Goal: Task Accomplishment & Management: Use online tool/utility

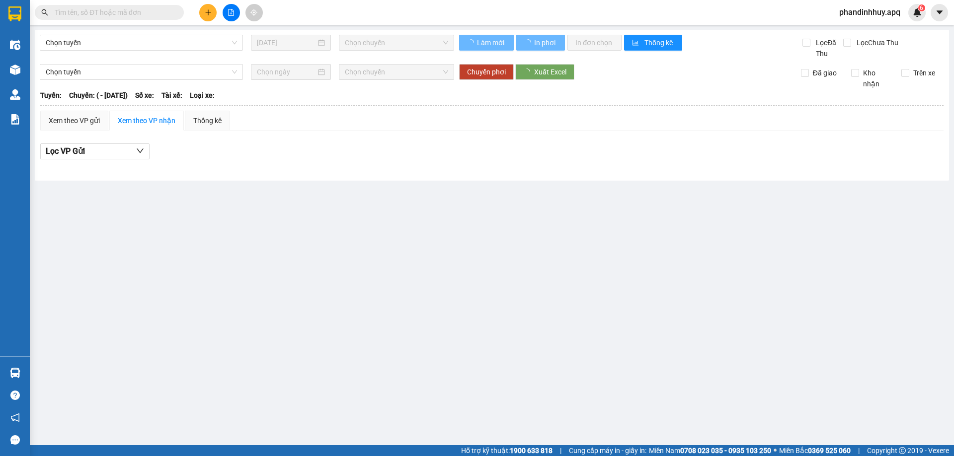
click at [865, 12] on span "phandinhhuy.apq" at bounding box center [869, 12] width 77 height 12
click at [858, 11] on span "phandinhhuy.apq" at bounding box center [869, 12] width 77 height 12
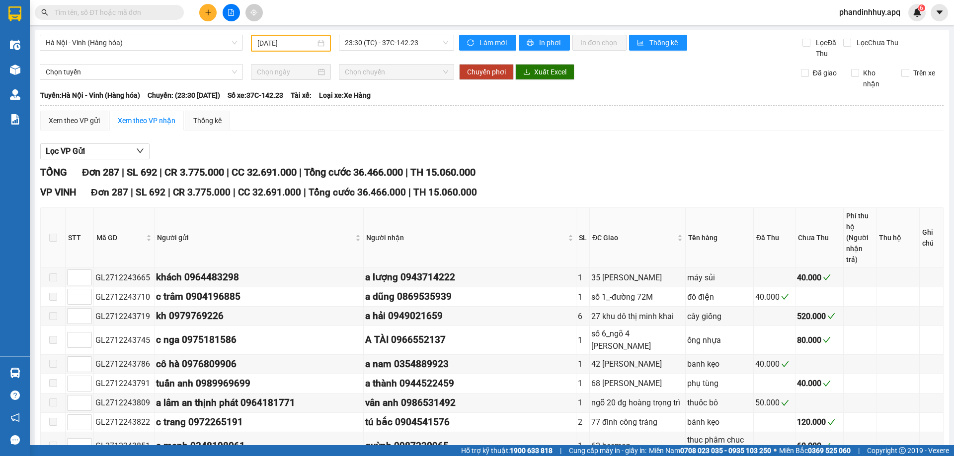
type input "[DATE]"
click at [865, 13] on span "phandinhhuy.apq" at bounding box center [869, 12] width 77 height 12
click at [869, 34] on span "Đăng xuất" at bounding box center [873, 30] width 57 height 11
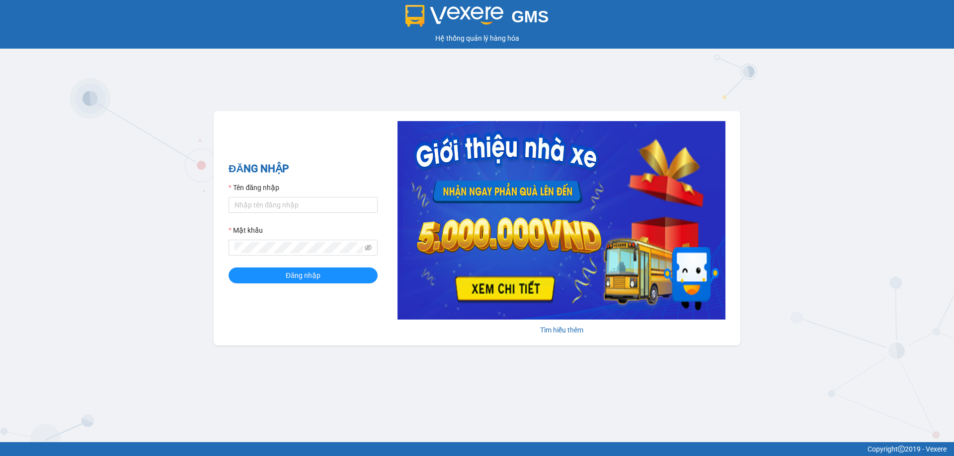
click at [295, 197] on div "Tên đăng nhập" at bounding box center [302, 189] width 149 height 15
click at [295, 202] on input "Tên đăng nhập" at bounding box center [302, 205] width 149 height 16
click at [264, 206] on input "r" at bounding box center [302, 205] width 149 height 16
type input "tronghoang.apq"
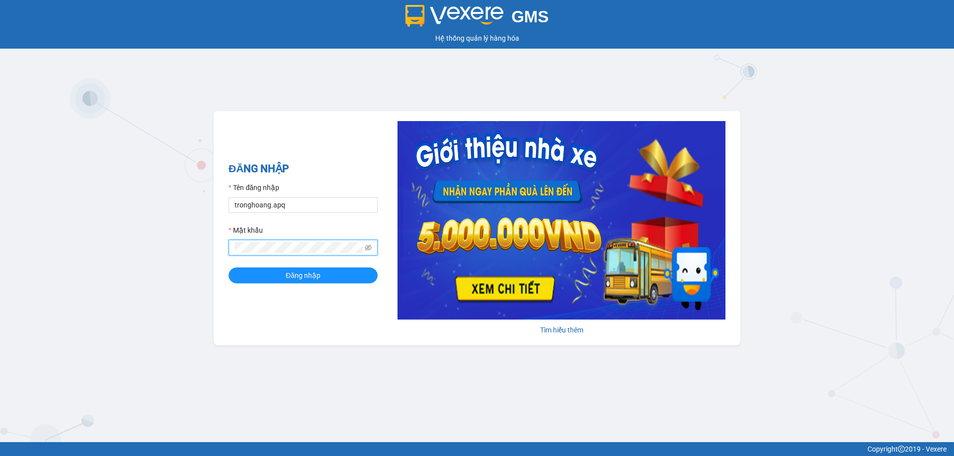
click at [228, 268] on button "Đăng nhập" at bounding box center [302, 276] width 149 height 16
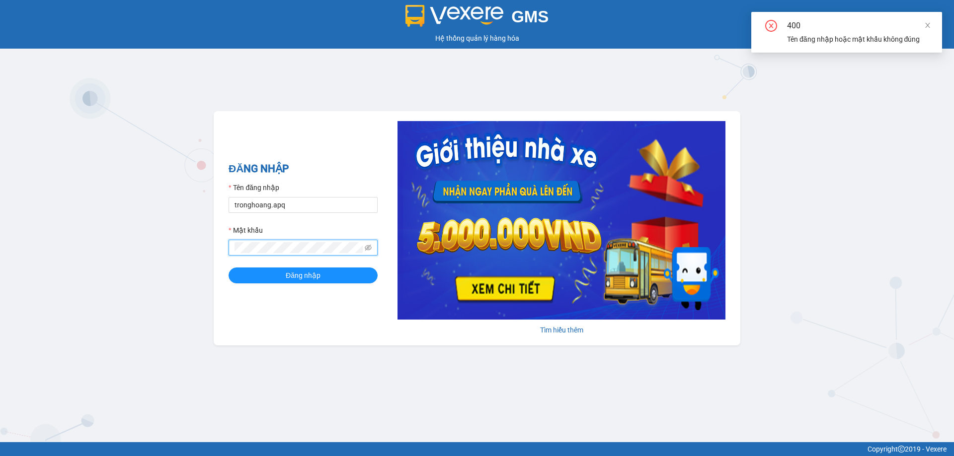
click at [228, 268] on button "Đăng nhập" at bounding box center [302, 276] width 149 height 16
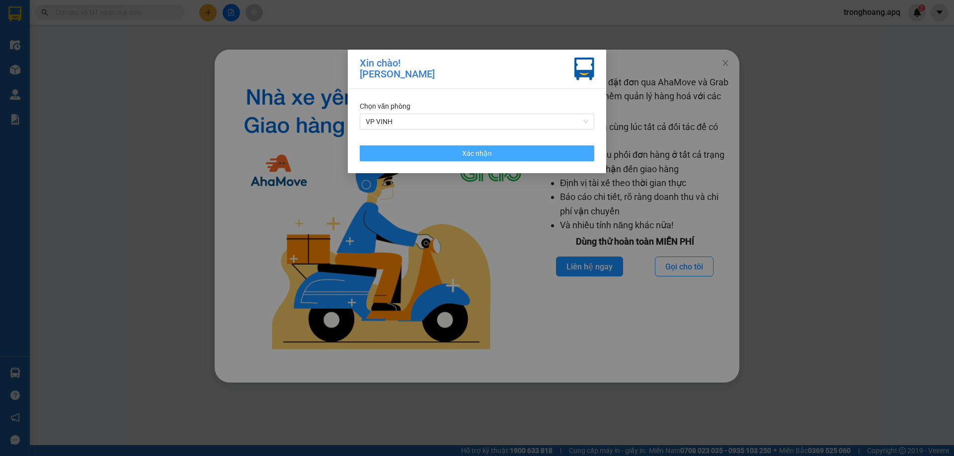
click at [447, 156] on button "Xác nhận" at bounding box center [477, 154] width 234 height 16
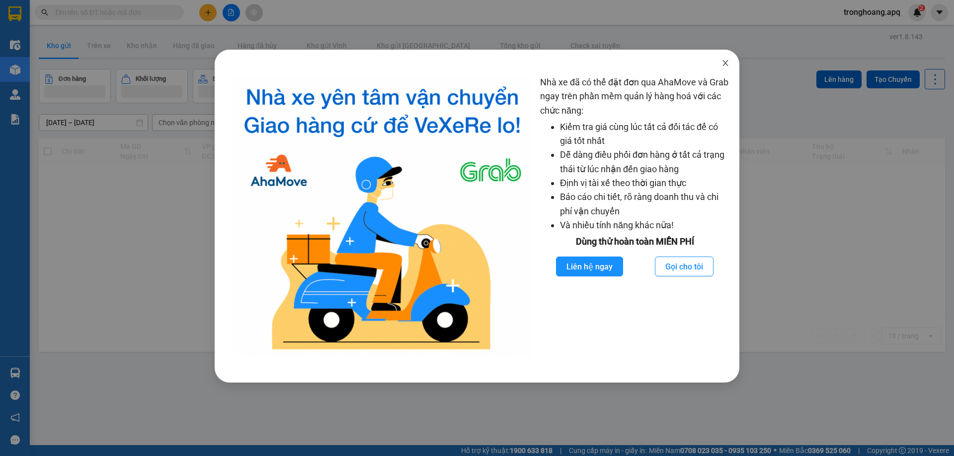
click at [730, 68] on span "Close" at bounding box center [725, 64] width 28 height 28
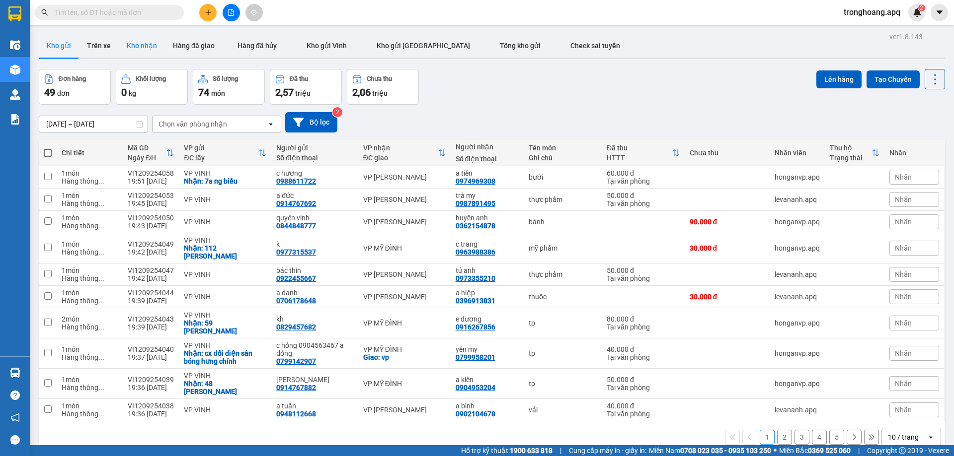
click at [139, 45] on button "Kho nhận" at bounding box center [142, 46] width 46 height 24
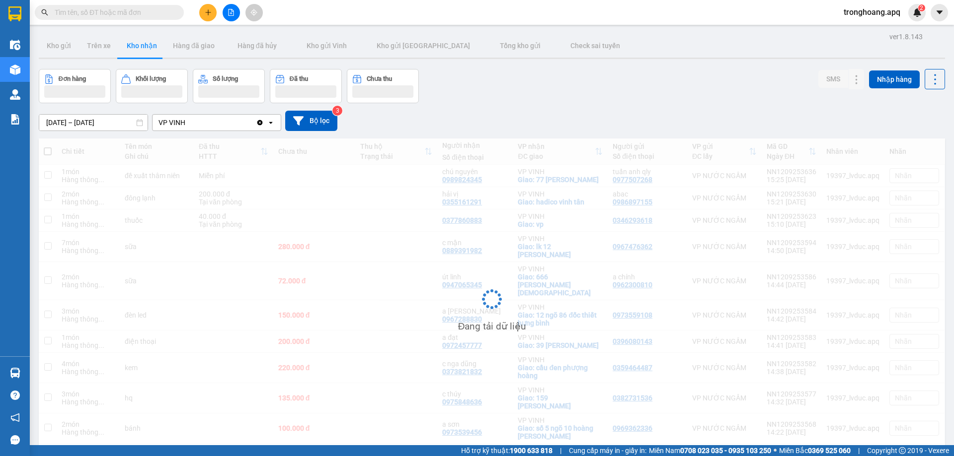
click at [571, 105] on div "12/09/2025 – 12/09/2025 Press the down arrow key to interact with the calendar …" at bounding box center [492, 120] width 906 height 35
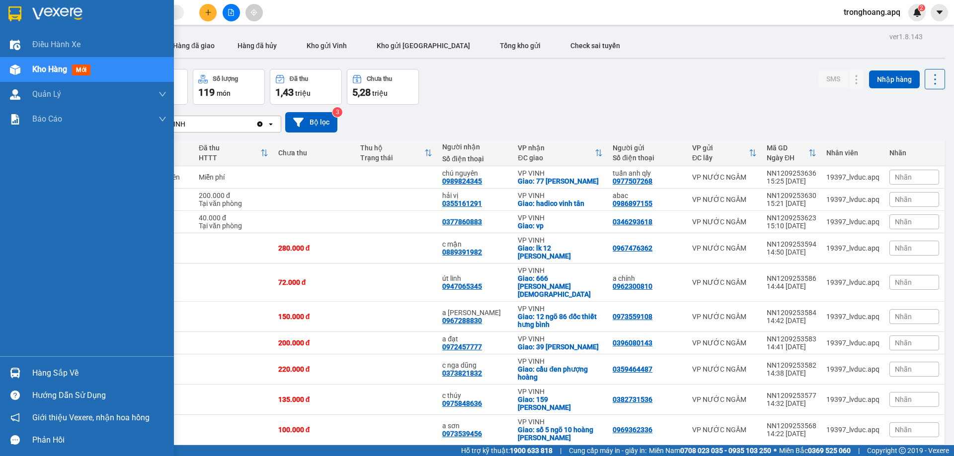
click at [40, 372] on div "Hàng sắp về" at bounding box center [99, 373] width 134 height 15
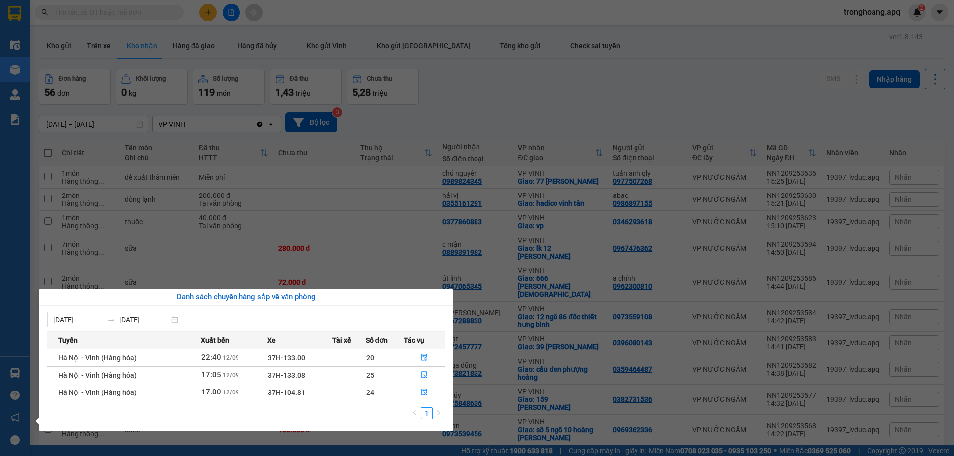
click at [465, 113] on section "Kết quả tìm kiếm ( 0 ) Bộ lọc No Data tronghoang.apq 2 Điều hành xe Kho hàng mớ…" at bounding box center [477, 228] width 954 height 456
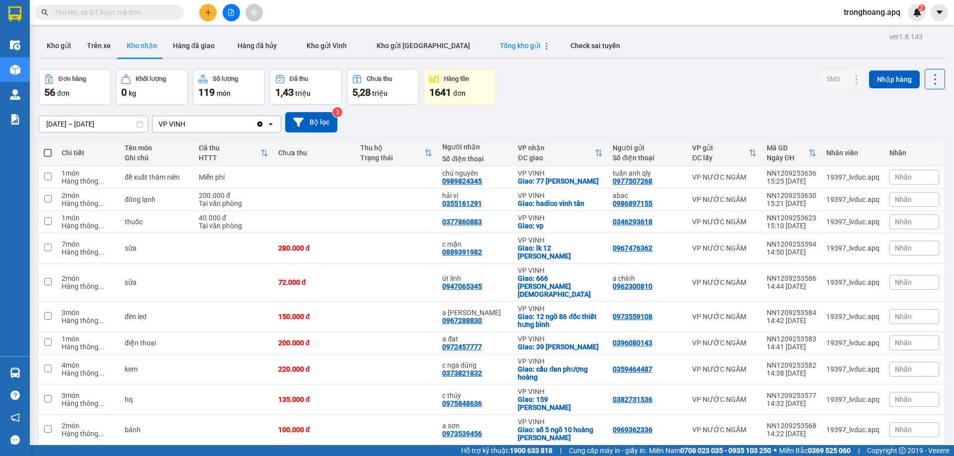
click at [500, 42] on span "Tổng kho gửi" at bounding box center [520, 46] width 41 height 8
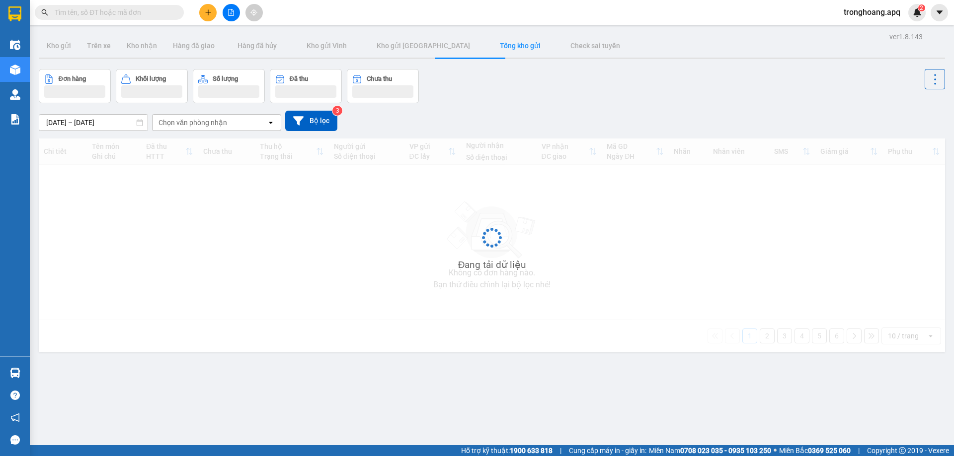
click at [680, 83] on div "Đơn hàng Khối lượng Số lượng Đã thu Chưa thu" at bounding box center [492, 86] width 906 height 34
click at [597, 96] on div "Đơn hàng Khối lượng Số lượng Đã thu Chưa thu" at bounding box center [492, 86] width 906 height 34
click at [569, 111] on div "05/09/2025 – 12/09/2025 Press the down arrow key to interact with the calendar …" at bounding box center [492, 121] width 906 height 20
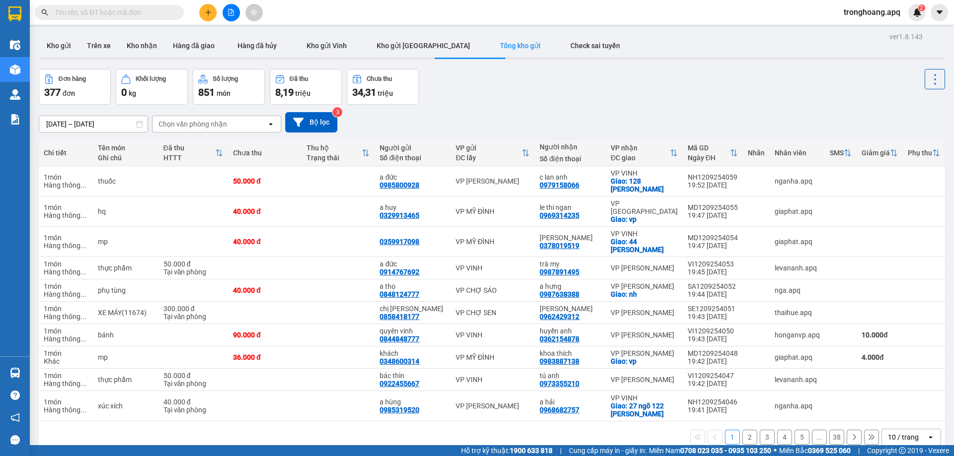
click at [502, 98] on div "Đơn hàng 377 đơn Khối lượng 0 kg Số lượng 851 món Đã thu 8,19 triệu Chưa thu 34…" at bounding box center [492, 87] width 906 height 36
click at [329, 123] on button "Bộ lọc" at bounding box center [311, 122] width 52 height 20
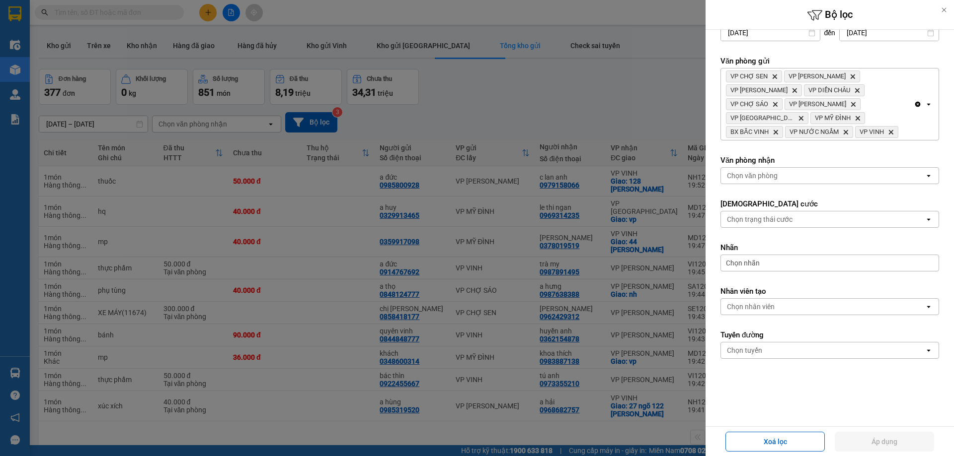
scroll to position [73, 0]
click at [790, 171] on div "Chọn văn phòng" at bounding box center [823, 174] width 204 height 16
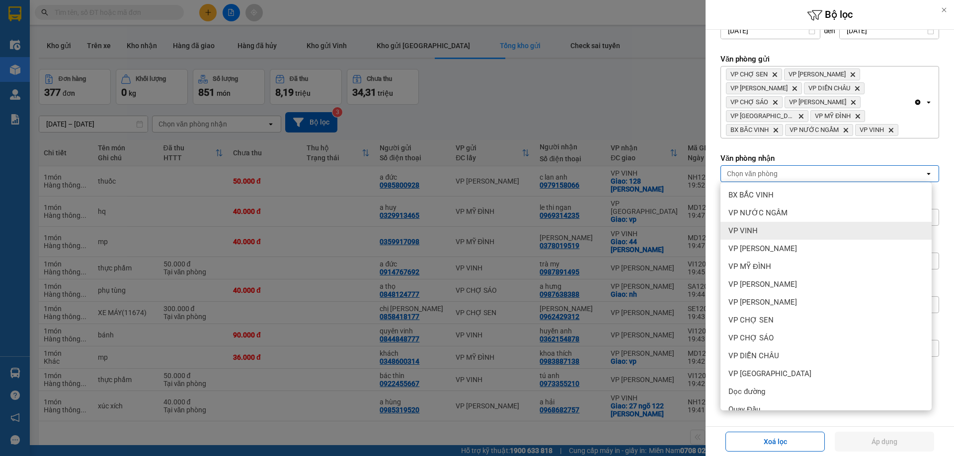
click at [762, 228] on div "VP VINH" at bounding box center [825, 231] width 211 height 18
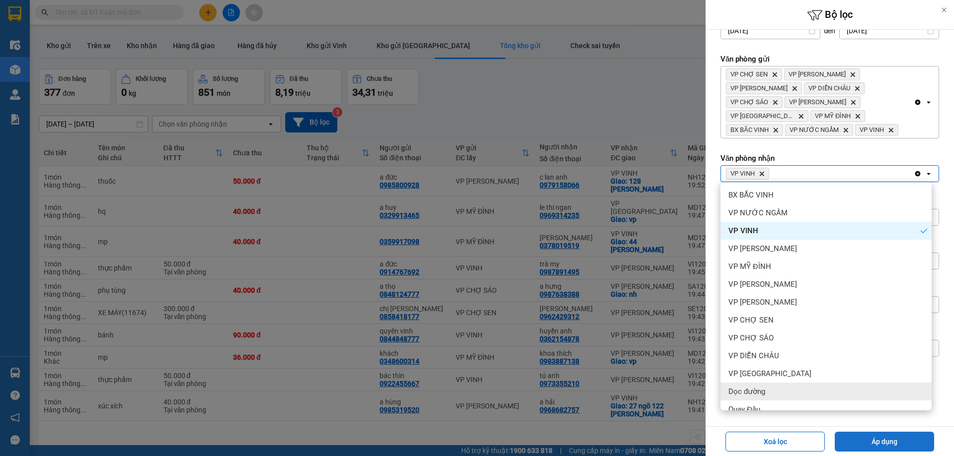
click at [876, 446] on button "Áp dụng" at bounding box center [883, 442] width 99 height 20
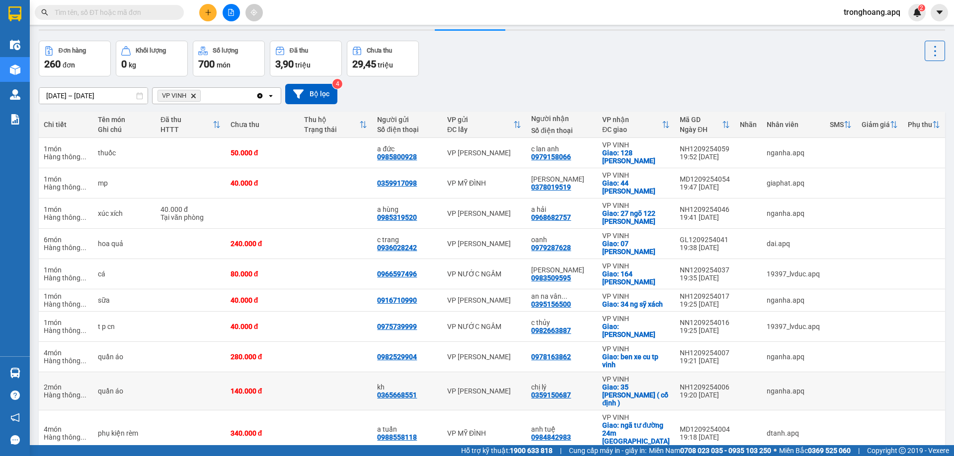
scroll to position [57, 0]
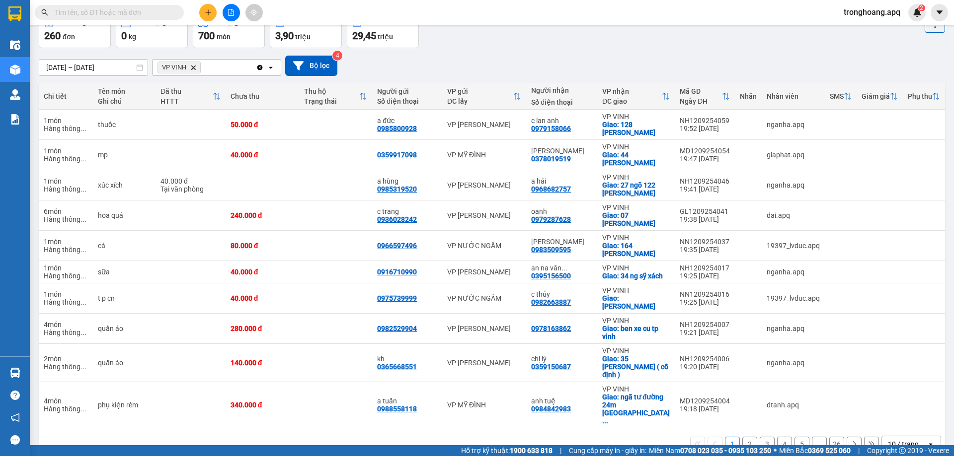
click at [891, 440] on div "10 / trang" at bounding box center [903, 445] width 31 height 10
click at [897, 401] on span "100 / trang" at bounding box center [900, 399] width 36 height 10
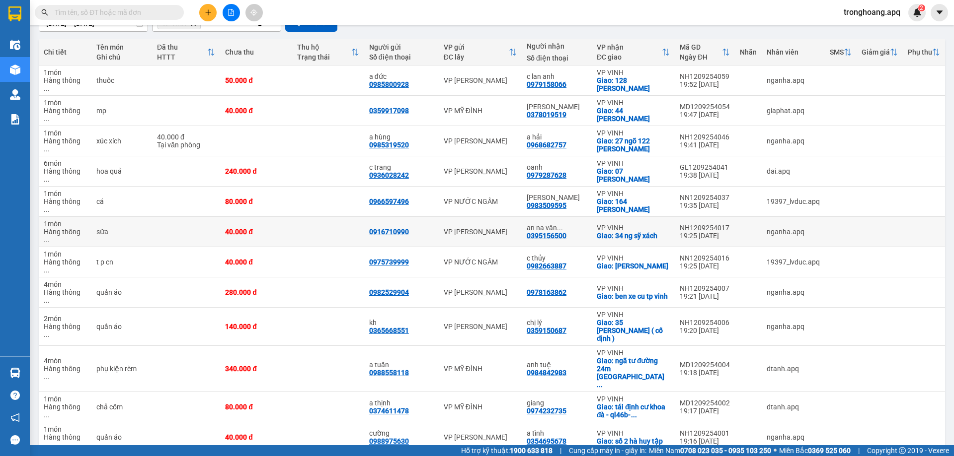
scroll to position [0, 0]
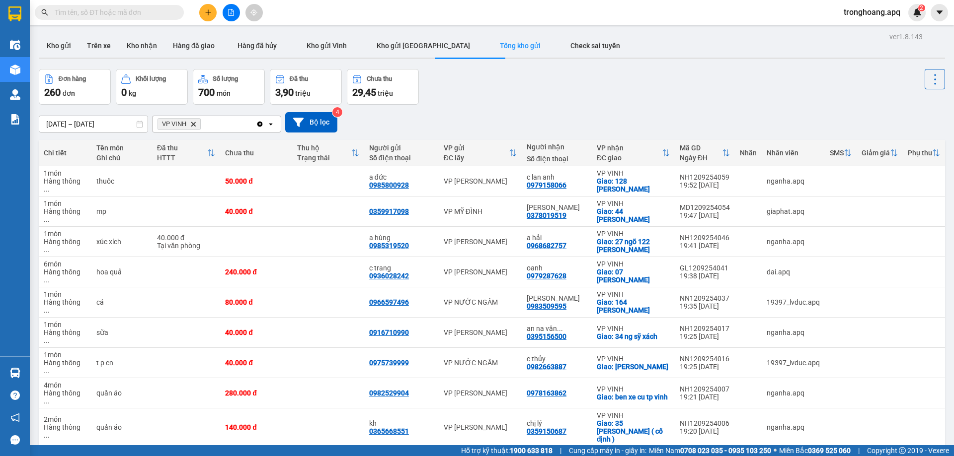
click at [194, 124] on icon "VP VINH, close by backspace" at bounding box center [193, 124] width 4 height 4
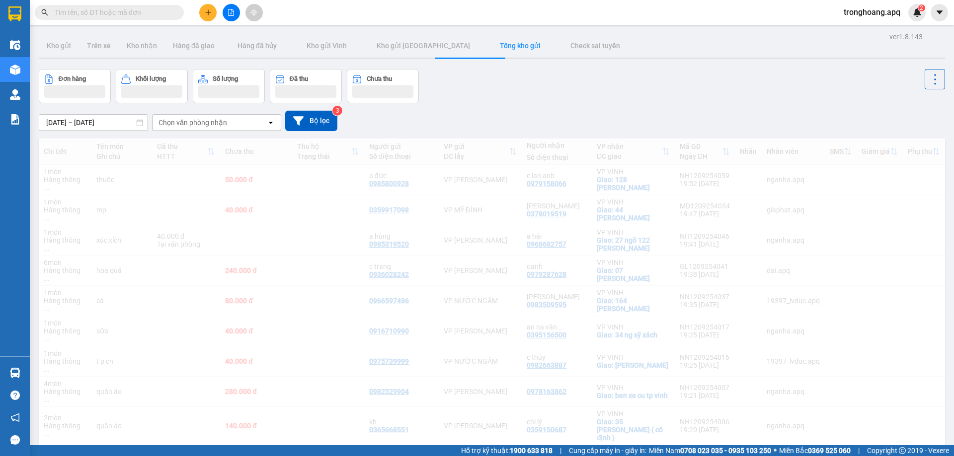
click at [537, 95] on div "Đơn hàng Khối lượng Số lượng Đã thu Chưa thu" at bounding box center [492, 86] width 906 height 34
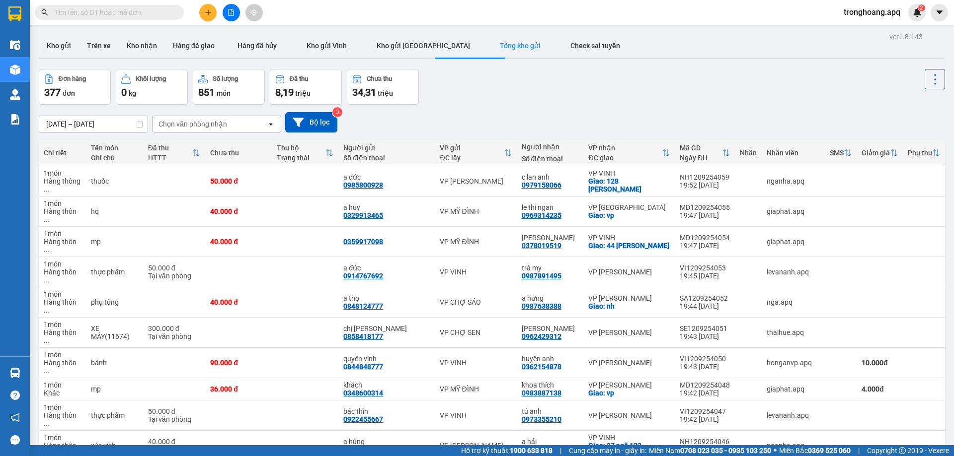
drag, startPoint x: 510, startPoint y: 86, endPoint x: 253, endPoint y: 80, distance: 257.3
click at [510, 86] on div "Đơn hàng 377 đơn Khối lượng 0 kg Số lượng 851 món Đã thu 8,19 triệu Chưa thu 34…" at bounding box center [492, 87] width 906 height 36
click at [134, 49] on button "Kho nhận" at bounding box center [142, 46] width 46 height 24
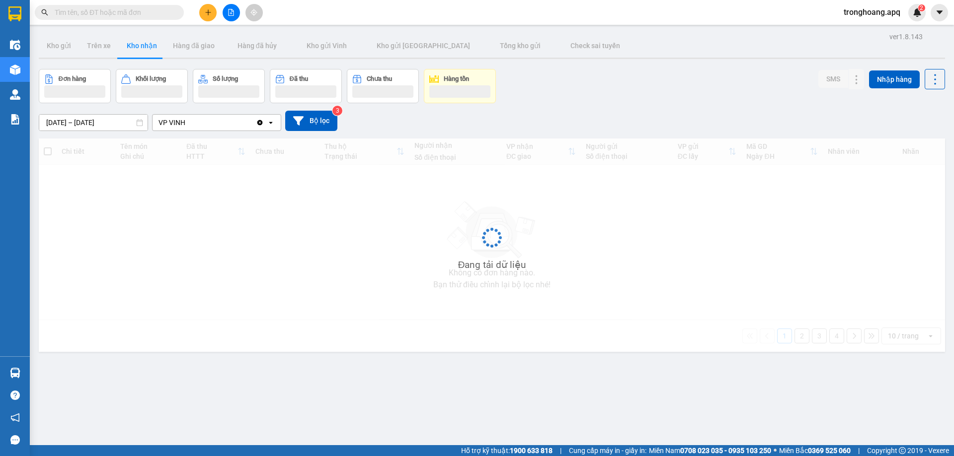
type input "12/09/2025 – 12/09/2025"
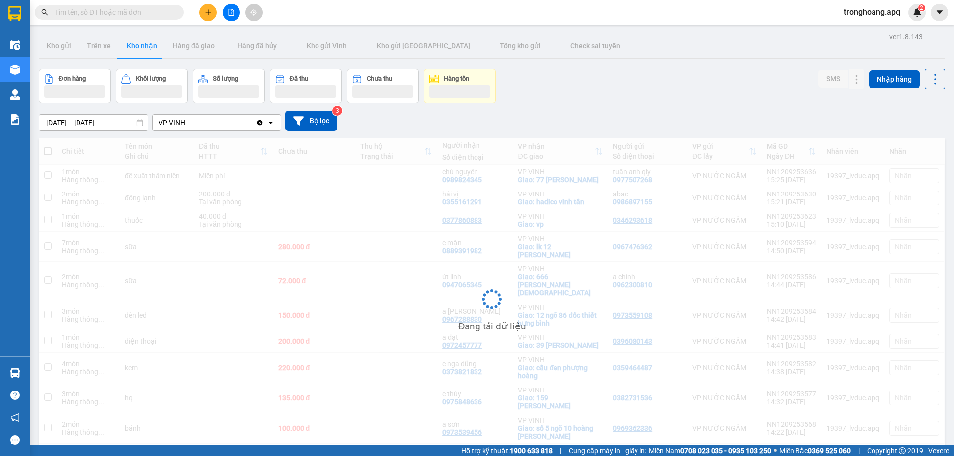
click at [570, 111] on div "12/09/2025 – 12/09/2025 Press the down arrow key to interact with the calendar …" at bounding box center [492, 121] width 906 height 20
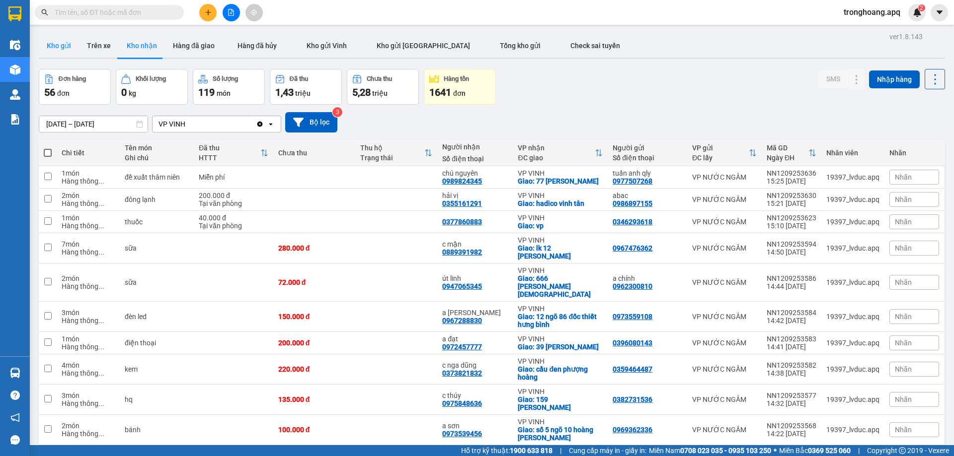
click at [68, 43] on button "Kho gửi" at bounding box center [59, 46] width 40 height 24
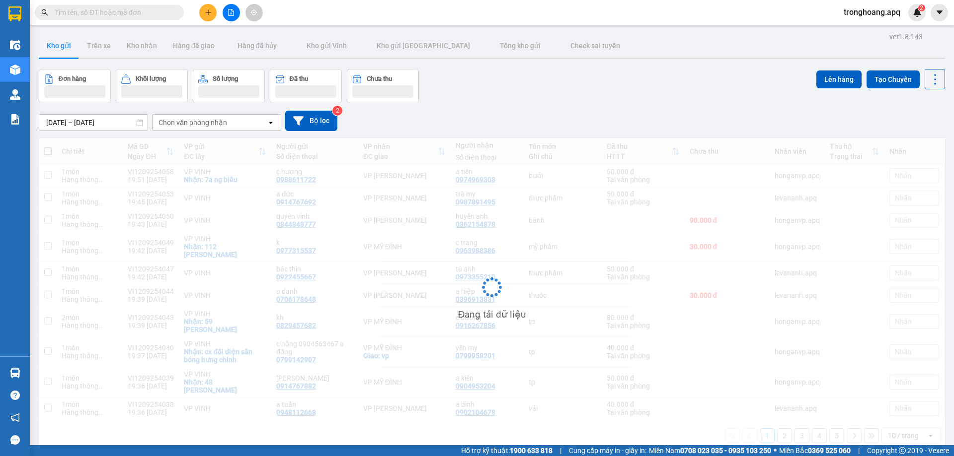
click at [627, 96] on div "Đơn hàng Khối lượng Số lượng Đã thu Chưa thu Lên hàng Tạo Chuyến" at bounding box center [492, 86] width 906 height 34
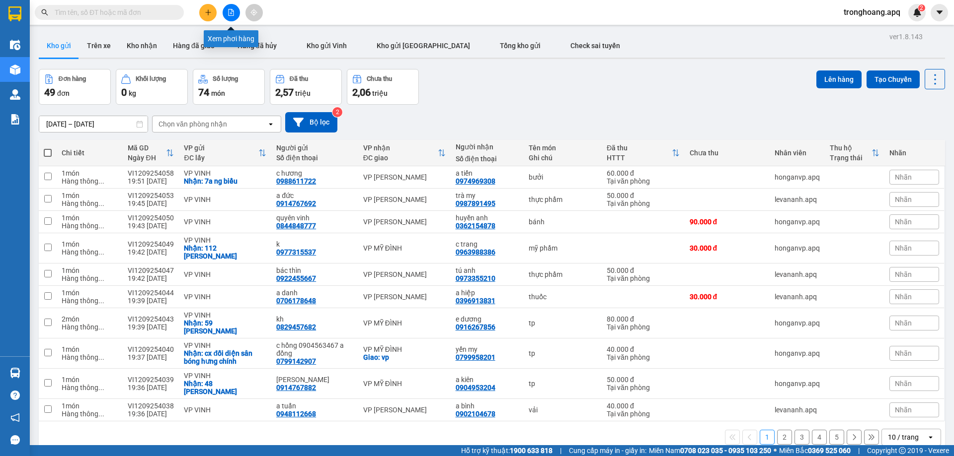
click at [233, 14] on icon "file-add" at bounding box center [230, 12] width 7 height 7
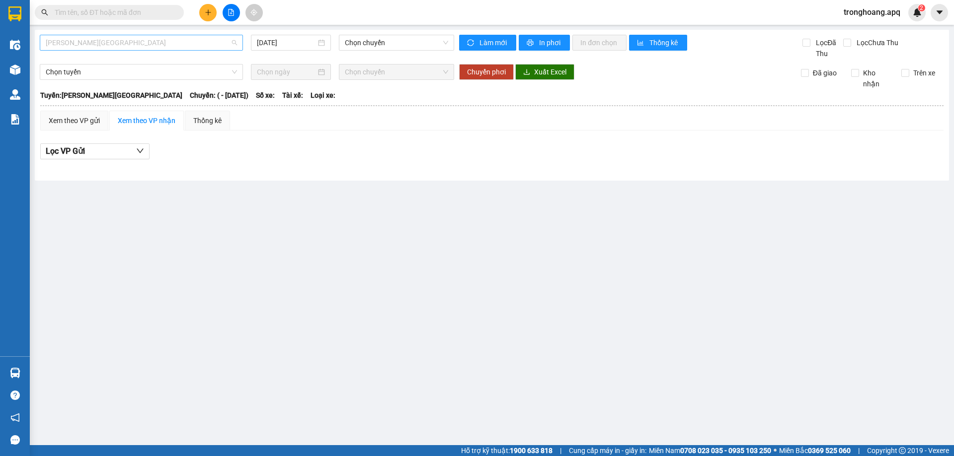
click at [144, 46] on span "Gia Lâm - Mỹ Đình" at bounding box center [141, 42] width 191 height 15
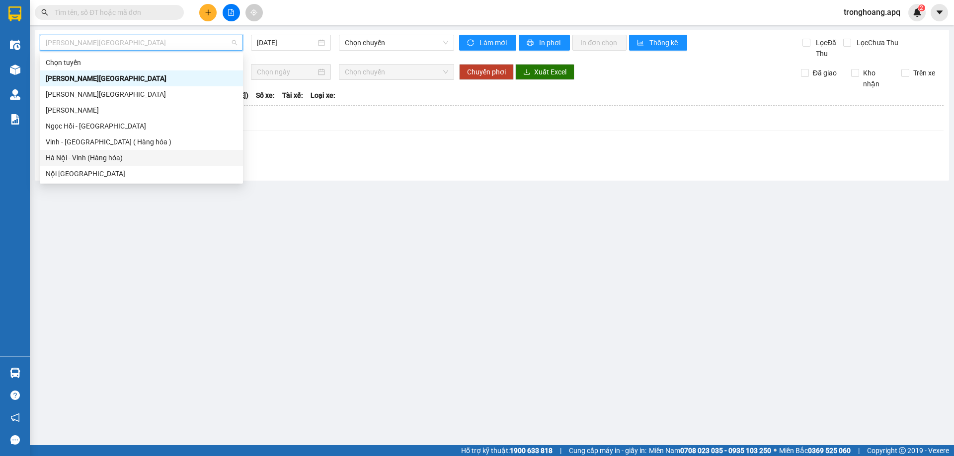
click at [132, 154] on div "Hà Nội - Vinh (Hàng hóa)" at bounding box center [141, 157] width 191 height 11
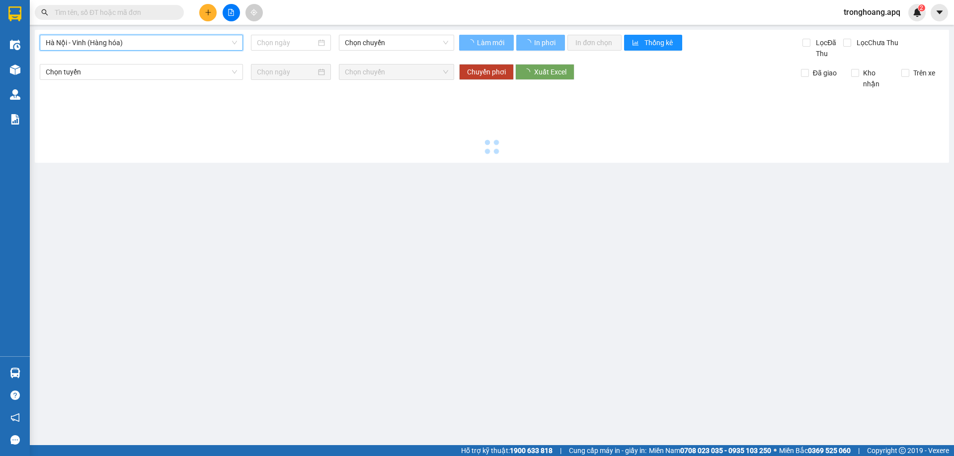
type input "[DATE]"
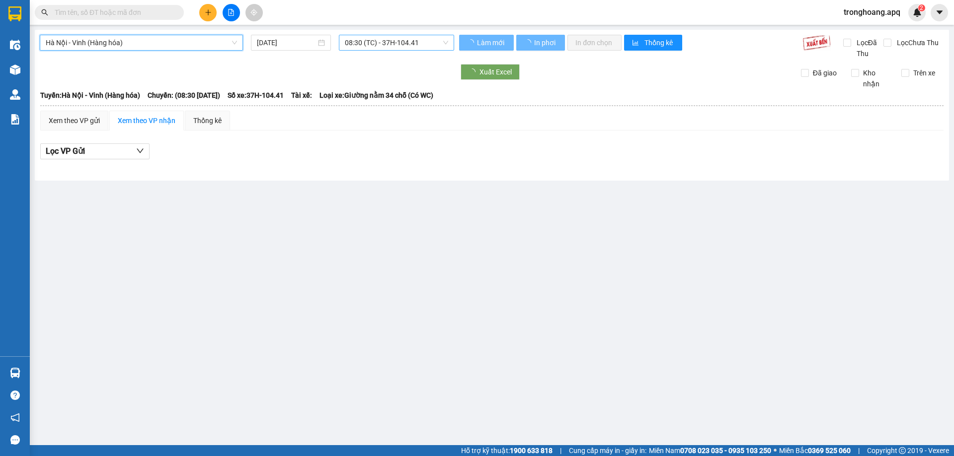
click at [367, 43] on span "08:30 (TC) - 37H-104.41" at bounding box center [396, 42] width 103 height 15
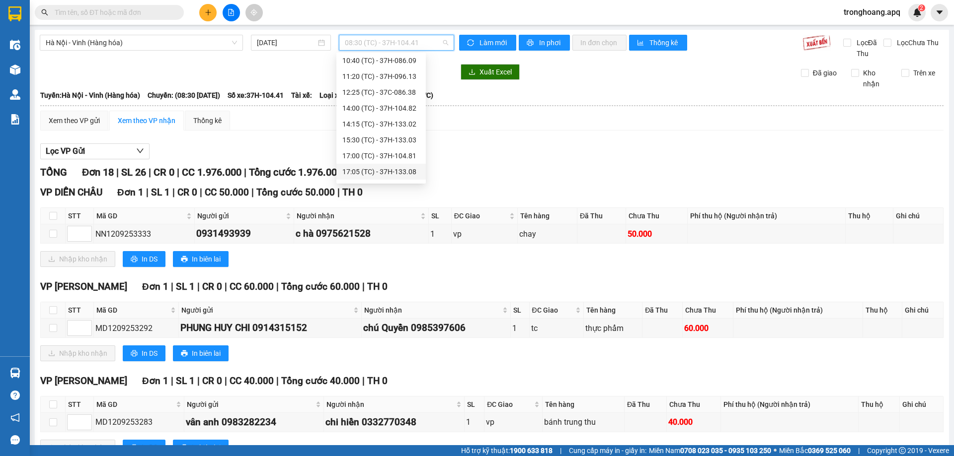
scroll to position [95, 0]
click at [409, 93] on div "15:30 (TC) - 37H-133.03" at bounding box center [380, 94] width 77 height 11
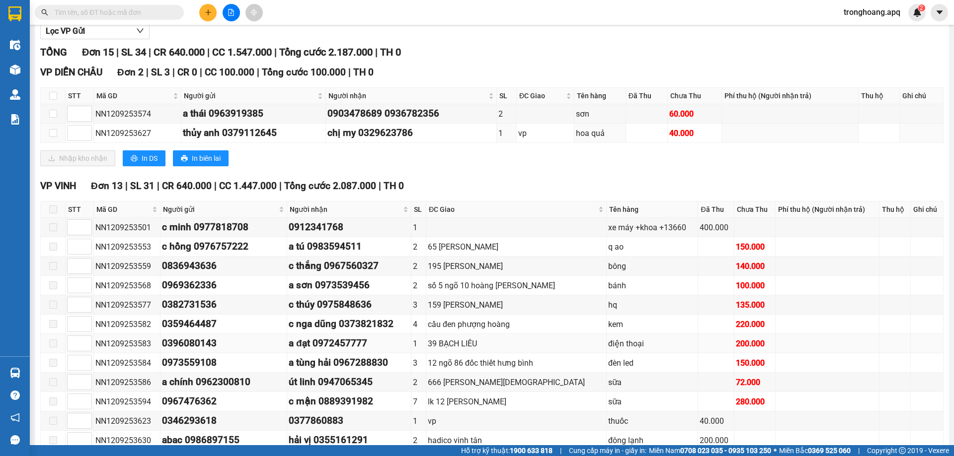
scroll to position [196, 0]
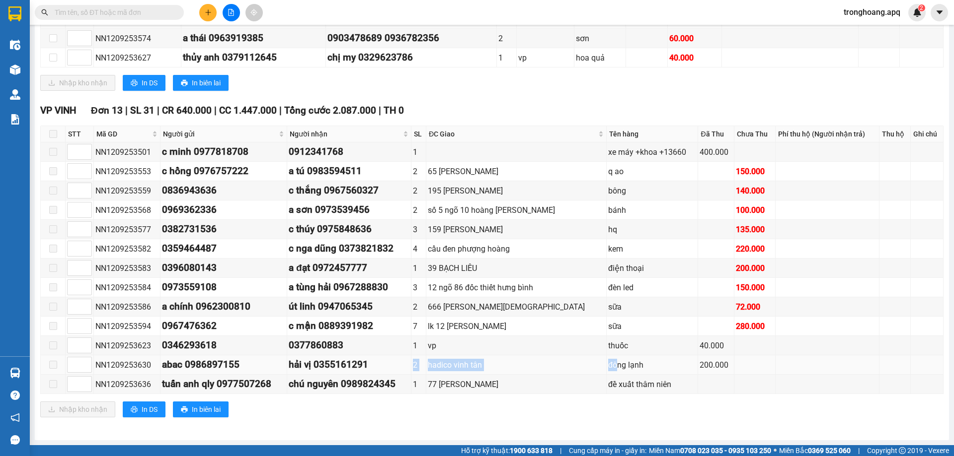
drag, startPoint x: 432, startPoint y: 366, endPoint x: 592, endPoint y: 363, distance: 160.5
click at [592, 363] on tr "NN1209253630 abac 0986897155 hải vị 0355161291 2 hadico vinh tân đông lạnh 200.…" at bounding box center [492, 365] width 902 height 19
click at [608, 363] on div "đông lạnh" at bounding box center [652, 365] width 88 height 12
drag, startPoint x: 536, startPoint y: 348, endPoint x: 658, endPoint y: 343, distance: 122.3
click at [661, 343] on tr "NN1209253623 0346293618 0377860883 1 vp thuốc 40.000" at bounding box center [492, 345] width 902 height 19
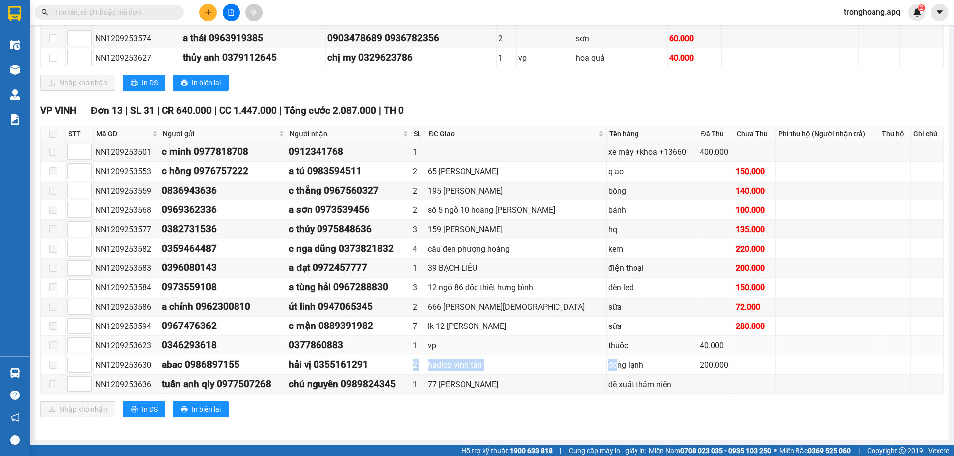
click at [566, 343] on div "vp" at bounding box center [516, 346] width 177 height 12
drag, startPoint x: 557, startPoint y: 329, endPoint x: 628, endPoint y: 329, distance: 70.5
click at [628, 329] on tr "NN1209253594 0967476362 c mận 0889391982 7 lk 12 lê nin sữa 280.000" at bounding box center [492, 326] width 902 height 19
click at [608, 328] on div "sữa" at bounding box center [652, 326] width 88 height 12
drag, startPoint x: 570, startPoint y: 312, endPoint x: 641, endPoint y: 312, distance: 71.5
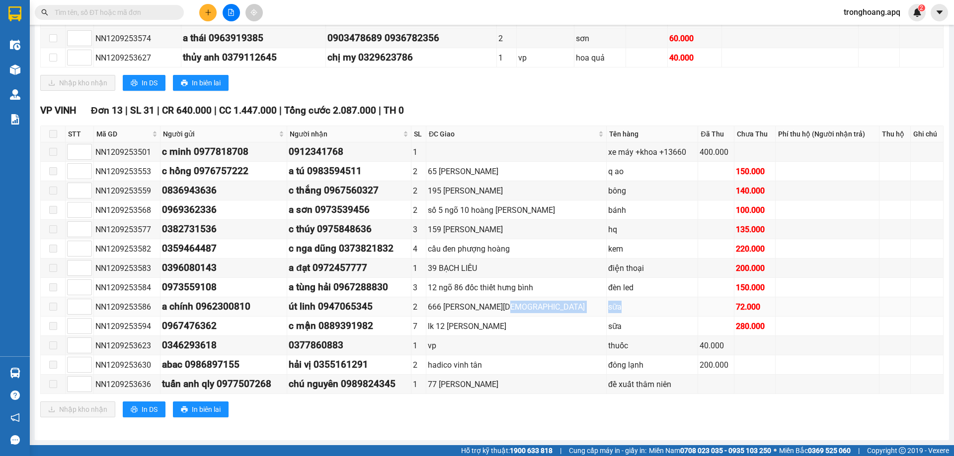
click at [641, 312] on tr "NN1209253586 a chính 0962300810 út linh 0947065345 2 666 phạm hồng thái sữa 72.…" at bounding box center [492, 307] width 902 height 19
click at [608, 310] on div "sữa" at bounding box center [652, 307] width 88 height 12
drag, startPoint x: 590, startPoint y: 292, endPoint x: 628, endPoint y: 290, distance: 37.8
click at [642, 290] on div "đèn led" at bounding box center [652, 288] width 88 height 12
click at [608, 290] on div "đèn led" at bounding box center [652, 288] width 88 height 12
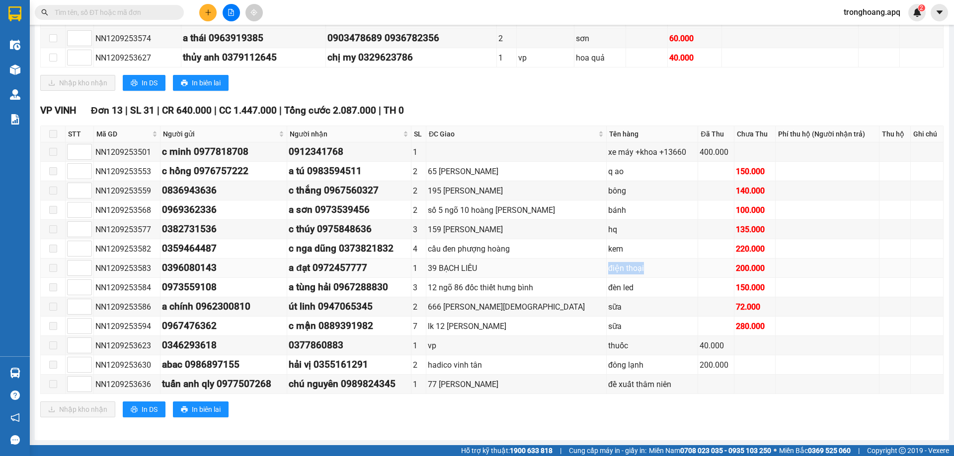
drag, startPoint x: 571, startPoint y: 266, endPoint x: 631, endPoint y: 266, distance: 59.6
click at [631, 266] on tr "NN1209253583 0396080143 a đạt 0972457777 1 39 BẠCH LIÊU điện thoại 200.000" at bounding box center [492, 268] width 902 height 19
click at [578, 267] on div "39 BẠCH LIÊU" at bounding box center [516, 268] width 177 height 12
drag, startPoint x: 565, startPoint y: 257, endPoint x: 624, endPoint y: 244, distance: 60.0
click at [652, 245] on tr "NN1209253582 0359464487 c nga dũng 0373821832 4 cầu đen phượng hoàng kem 220.000" at bounding box center [492, 248] width 902 height 19
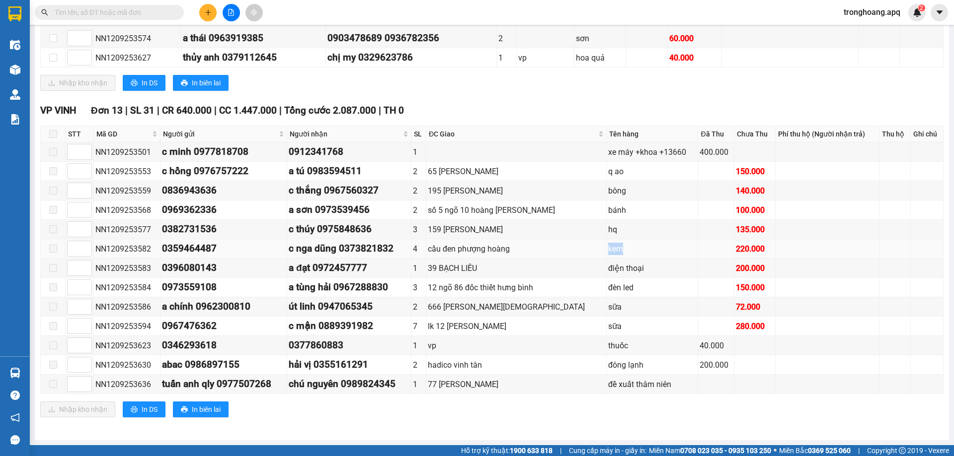
click at [608, 244] on div "kem" at bounding box center [652, 249] width 88 height 12
drag, startPoint x: 566, startPoint y: 234, endPoint x: 611, endPoint y: 228, distance: 45.1
click at [614, 229] on tr "NN1209253577 0382731536 c thúy 0975848636 3 159 nguyễn phong sắc hq 135.000" at bounding box center [492, 229] width 902 height 19
drag, startPoint x: 609, startPoint y: 228, endPoint x: 594, endPoint y: 224, distance: 15.7
click at [608, 228] on div "hq" at bounding box center [652, 230] width 88 height 12
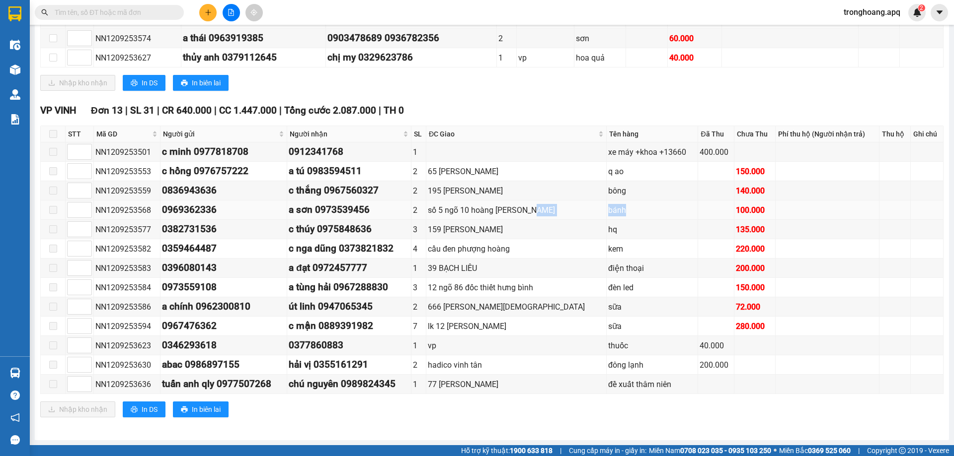
drag, startPoint x: 602, startPoint y: 205, endPoint x: 627, endPoint y: 205, distance: 24.3
click at [627, 205] on tr "NN1209253568 0969362336 a sơn 0973539456 2 số 5 ngõ 10 hoàng phan thái bánh 100…" at bounding box center [492, 210] width 902 height 19
click at [608, 207] on div "bánh" at bounding box center [652, 210] width 88 height 12
click at [611, 191] on tr "NN1209253559 0836943636 c thắng 0967560327 2 195 phan đình phùng bông 140.000" at bounding box center [492, 190] width 902 height 19
click at [576, 191] on div "195 phan đình phùng" at bounding box center [516, 191] width 177 height 12
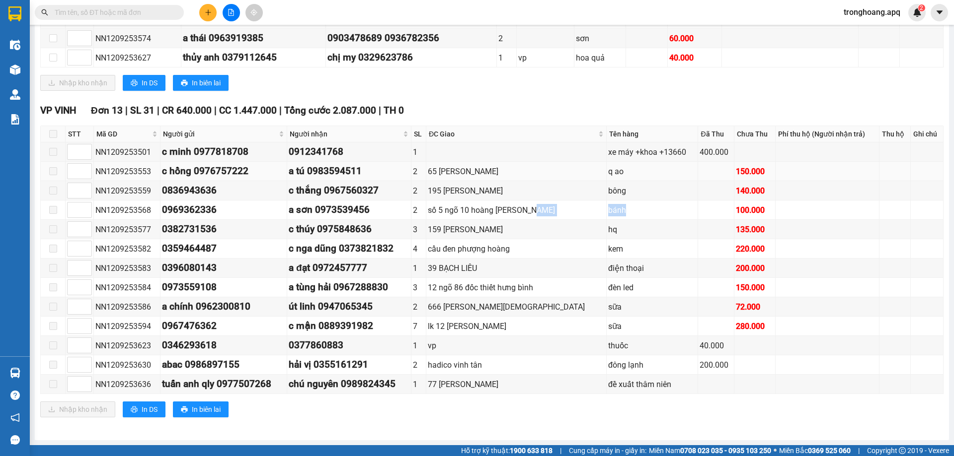
drag, startPoint x: 608, startPoint y: 174, endPoint x: 617, endPoint y: 174, distance: 8.9
click at [617, 174] on tr "NN1209253553 c hồng 0976757222 a tú 0983594511 2 65 ng xuân linh q ao 150.000" at bounding box center [492, 171] width 902 height 19
click at [608, 172] on div "q ao" at bounding box center [652, 171] width 88 height 12
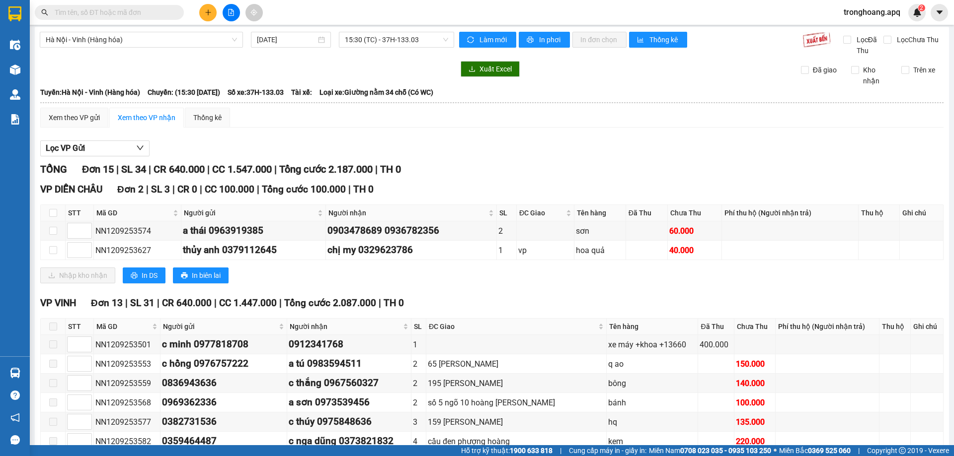
scroll to position [0, 0]
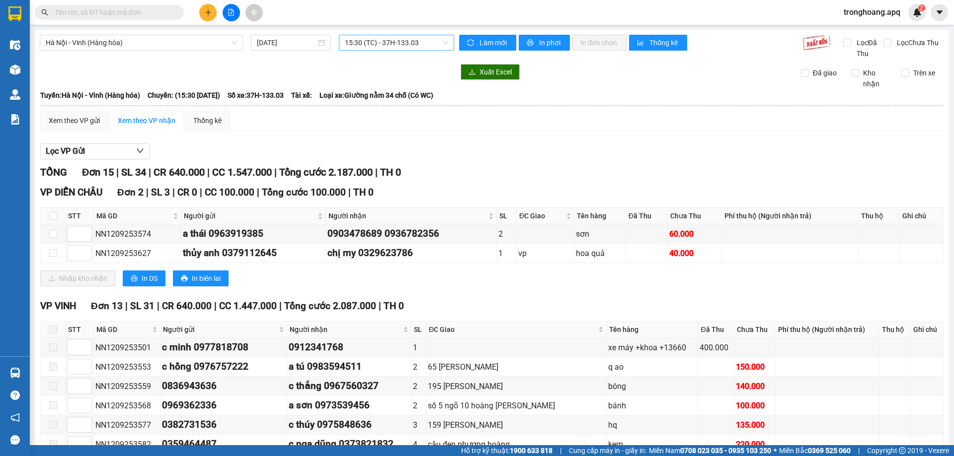
click at [368, 35] on span "15:30 (TC) - 37H-133.03" at bounding box center [396, 42] width 103 height 15
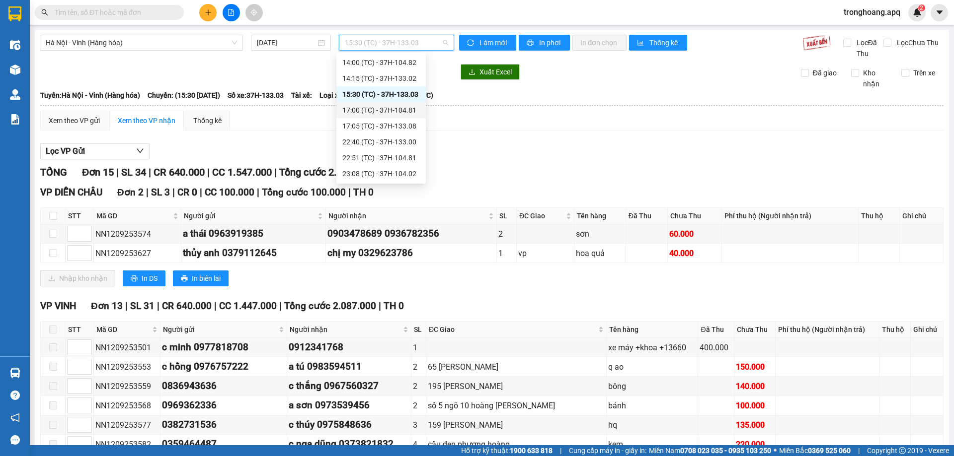
click at [381, 114] on div "17:00 (TC) - 37H-104.81" at bounding box center [380, 110] width 77 height 11
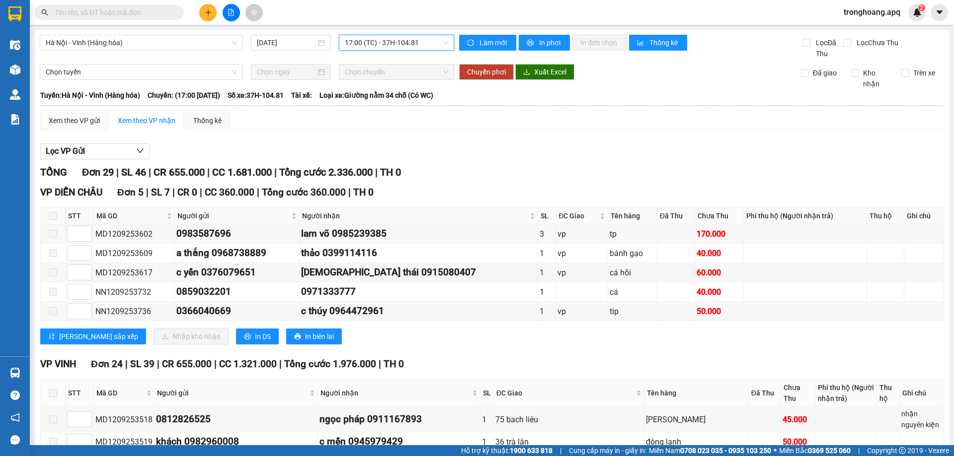
click at [373, 43] on span "17:00 (TC) - 37H-104.81" at bounding box center [396, 42] width 103 height 15
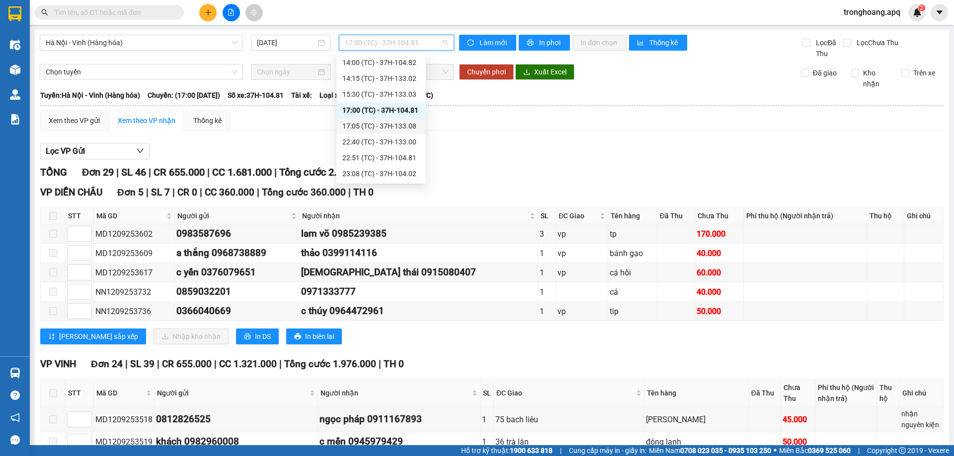
click at [386, 127] on div "17:05 (TC) - 37H-133.08" at bounding box center [380, 126] width 77 height 11
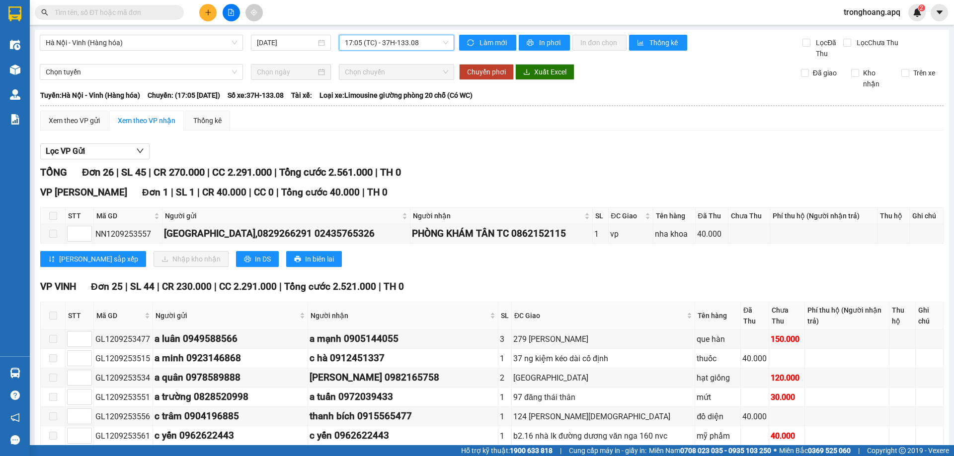
click at [393, 51] on div "Hà Nội - Vinh (Hàng hóa) 12/09/2025 17:05 17:05 (TC) - 37H-133.08" at bounding box center [247, 47] width 414 height 24
drag, startPoint x: 393, startPoint y: 40, endPoint x: 385, endPoint y: 53, distance: 15.6
click at [392, 40] on span "17:05 (TC) - 37H-133.08" at bounding box center [396, 42] width 103 height 15
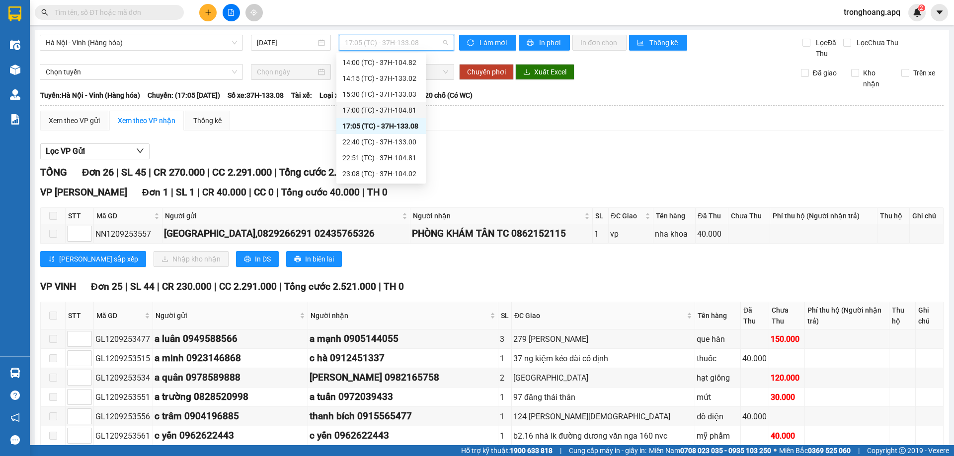
click at [373, 112] on div "17:00 (TC) - 37H-104.81" at bounding box center [380, 110] width 77 height 11
